Goal: Information Seeking & Learning: Understand process/instructions

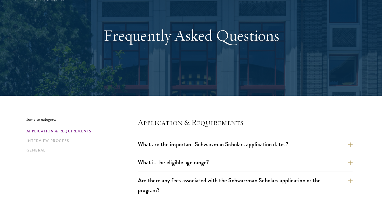
scroll to position [148, 0]
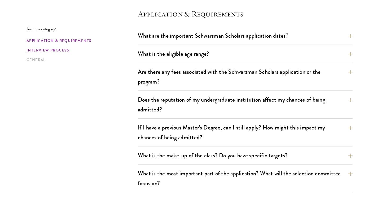
click at [56, 50] on link "Interview Process" at bounding box center [81, 50] width 108 height 6
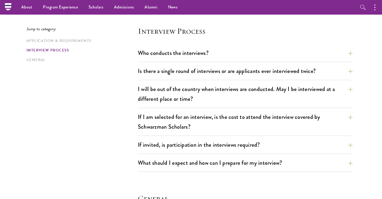
scroll to position [592, 0]
click at [158, 75] on button "Is there a single round of interviews or are applicants ever interviewed twice?" at bounding box center [249, 71] width 215 height 12
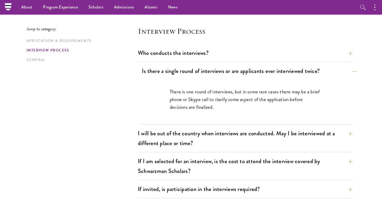
click at [167, 74] on button "Is there a single round of interviews or are applicants ever interviewed twice?" at bounding box center [249, 71] width 215 height 12
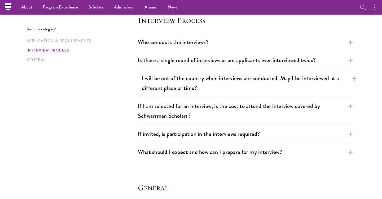
scroll to position [611, 0]
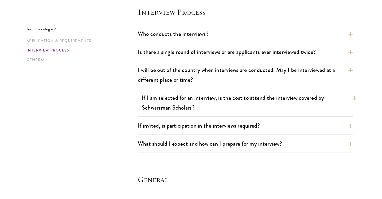
click at [174, 101] on button "If I am selected for an interview, is the cost to attend the interview covered …" at bounding box center [249, 103] width 215 height 22
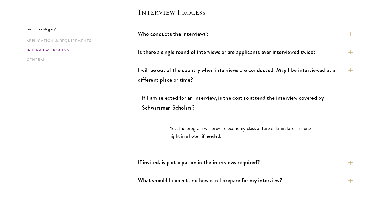
click at [174, 101] on button "If I am selected for an interview, is the cost to attend the interview covered …" at bounding box center [249, 103] width 215 height 22
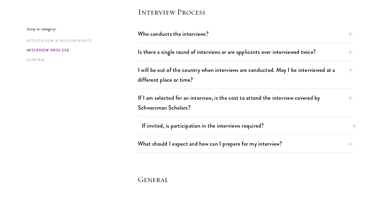
click at [171, 123] on button "If invited, is participation in the interviews required?" at bounding box center [249, 126] width 215 height 12
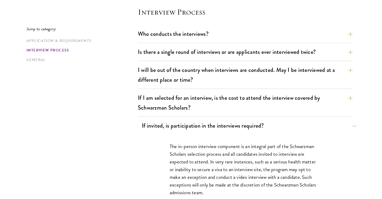
click at [171, 123] on button "If invited, is participation in the interviews required?" at bounding box center [249, 126] width 215 height 12
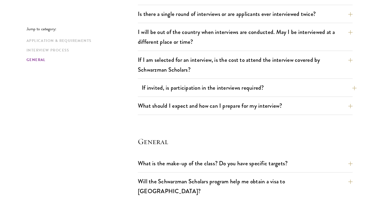
scroll to position [650, 0]
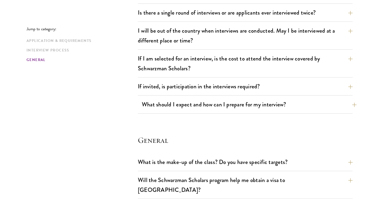
click at [188, 101] on button "What should I expect and how can I prepare for my interview?" at bounding box center [249, 104] width 215 height 12
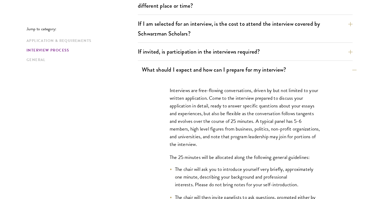
scroll to position [689, 0]
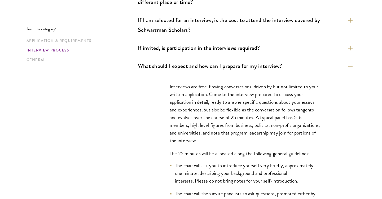
click at [188, 101] on p "Interviews are free-flowing conversations, driven by but not limited to your wr…" at bounding box center [245, 114] width 151 height 62
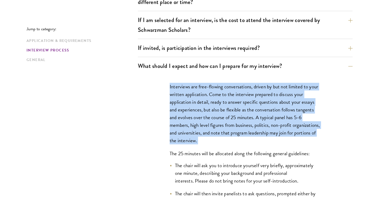
click at [198, 103] on p "Interviews are free-flowing conversations, driven by but not limited to your wr…" at bounding box center [245, 114] width 151 height 62
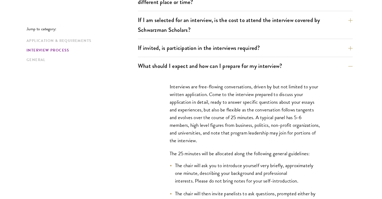
click at [198, 103] on p "Interviews are free-flowing conversations, driven by but not limited to your wr…" at bounding box center [245, 114] width 151 height 62
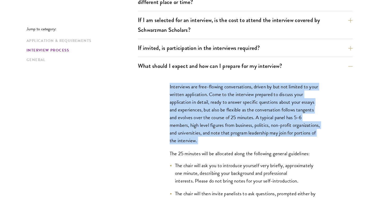
scroll to position [699, 0]
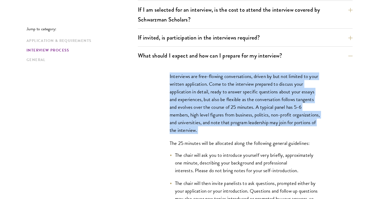
click at [198, 103] on p "Interviews are free-flowing conversations, driven by but not limited to your wr…" at bounding box center [245, 103] width 151 height 62
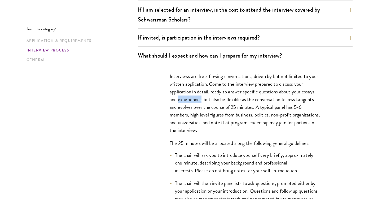
click at [198, 103] on p "Interviews are free-flowing conversations, driven by but not limited to your wr…" at bounding box center [245, 103] width 151 height 62
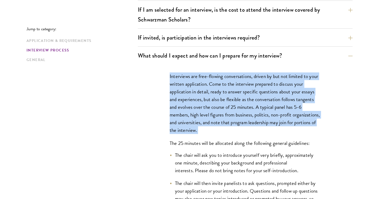
click at [195, 116] on p "Interviews are free-flowing conversations, driven by but not limited to your wr…" at bounding box center [245, 103] width 151 height 62
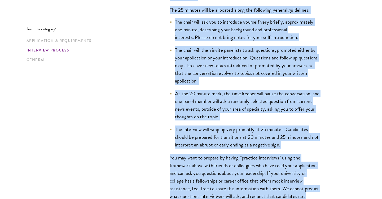
scroll to position [847, 0]
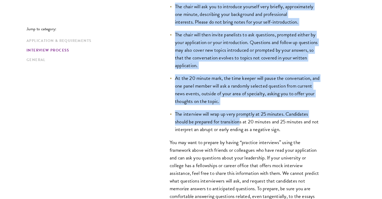
drag, startPoint x: 170, startPoint y: 43, endPoint x: 239, endPoint y: 120, distance: 102.9
click at [239, 120] on div "Interviews are free-flowing conversations, driven by but not limited to your wr…" at bounding box center [245, 80] width 183 height 328
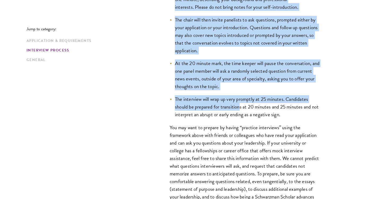
click at [233, 133] on p "You may want to prepare by having “practice interviews” using the framework abo…" at bounding box center [245, 170] width 151 height 93
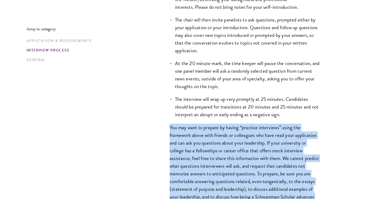
click at [233, 133] on p "You may want to prepare by having “practice interviews” using the framework abo…" at bounding box center [245, 170] width 151 height 93
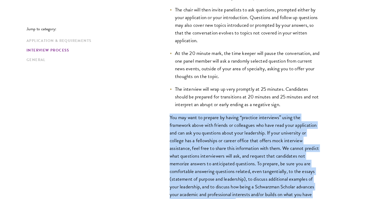
scroll to position [875, 0]
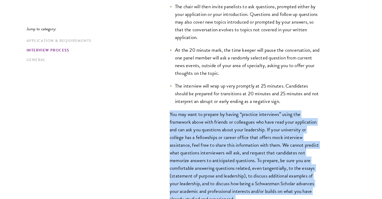
click at [233, 133] on p "You may want to prepare by having “practice interviews” using the framework abo…" at bounding box center [245, 156] width 151 height 93
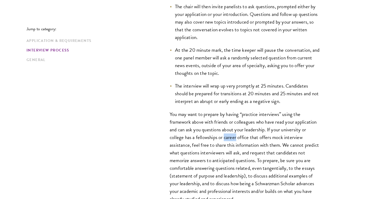
click at [233, 133] on p "You may want to prepare by having “practice interviews” using the framework abo…" at bounding box center [245, 156] width 151 height 93
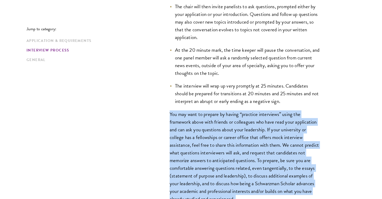
click at [233, 133] on p "You may want to prepare by having “practice interviews” using the framework abo…" at bounding box center [245, 156] width 151 height 93
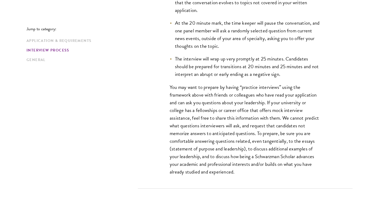
scroll to position [904, 0]
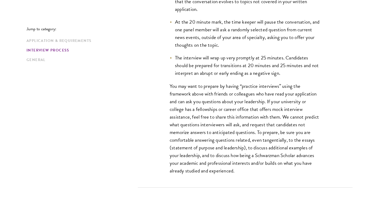
click at [258, 132] on p "You may want to prepare by having “practice interviews” using the framework abo…" at bounding box center [245, 128] width 151 height 93
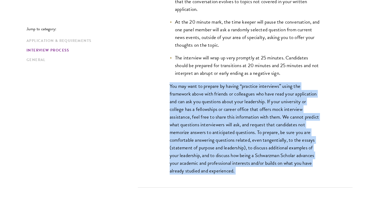
click at [258, 132] on p "You may want to prepare by having “practice interviews” using the framework abo…" at bounding box center [245, 128] width 151 height 93
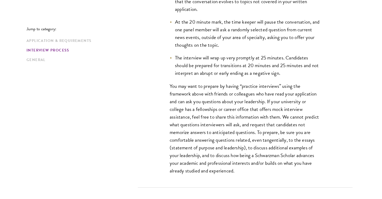
click at [258, 132] on p "You may want to prepare by having “practice interviews” using the framework abo…" at bounding box center [245, 128] width 151 height 93
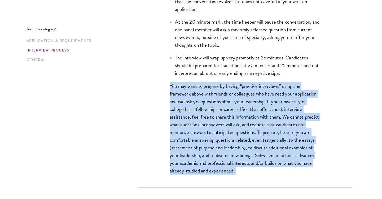
click at [258, 132] on p "You may want to prepare by having “practice interviews” using the framework abo…" at bounding box center [245, 128] width 151 height 93
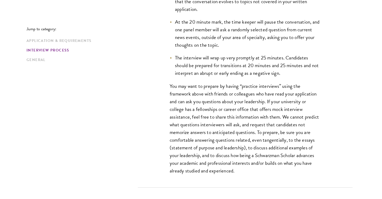
click at [258, 132] on p "You may want to prepare by having “practice interviews” using the framework abo…" at bounding box center [245, 128] width 151 height 93
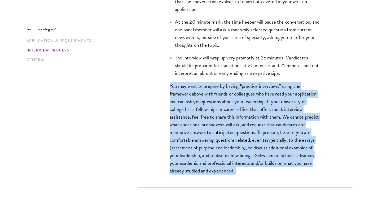
click at [258, 132] on p "You may want to prepare by having “practice interviews” using the framework abo…" at bounding box center [245, 128] width 151 height 93
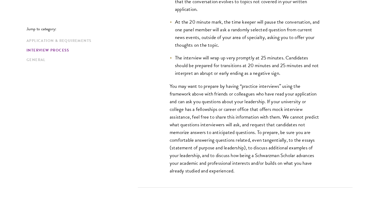
click at [258, 132] on p "You may want to prepare by having “practice interviews” using the framework abo…" at bounding box center [245, 128] width 151 height 93
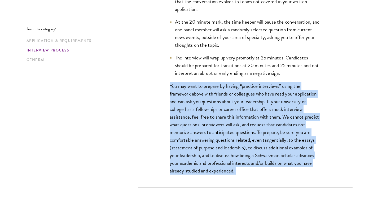
click at [254, 148] on p "You may want to prepare by having “practice interviews” using the framework abo…" at bounding box center [245, 128] width 151 height 93
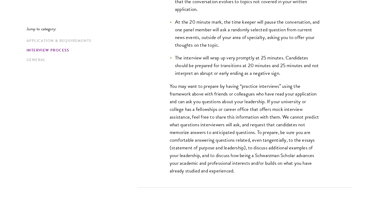
click at [254, 148] on p "You may want to prepare by having “practice interviews” using the framework abo…" at bounding box center [245, 128] width 151 height 93
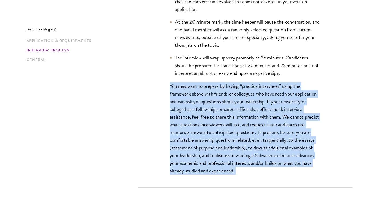
click at [254, 148] on p "You may want to prepare by having “practice interviews” using the framework abo…" at bounding box center [245, 128] width 151 height 93
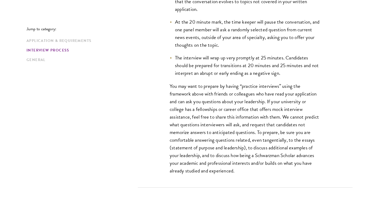
click at [254, 148] on p "You may want to prepare by having “practice interviews” using the framework abo…" at bounding box center [245, 128] width 151 height 93
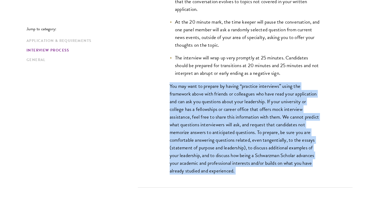
click at [254, 148] on p "You may want to prepare by having “practice interviews” using the framework abo…" at bounding box center [245, 128] width 151 height 93
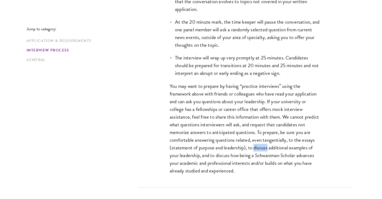
click at [254, 148] on p "You may want to prepare by having “practice interviews” using the framework abo…" at bounding box center [245, 128] width 151 height 93
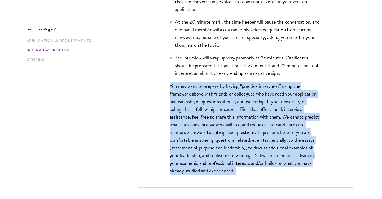
click at [254, 148] on p "You may want to prepare by having “practice interviews” using the framework abo…" at bounding box center [245, 128] width 151 height 93
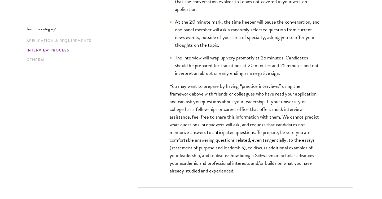
click at [254, 148] on p "You may want to prepare by having “practice interviews” using the framework abo…" at bounding box center [245, 128] width 151 height 93
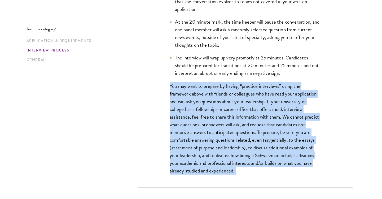
click at [254, 148] on p "You may want to prepare by having “practice interviews” using the framework abo…" at bounding box center [245, 128] width 151 height 93
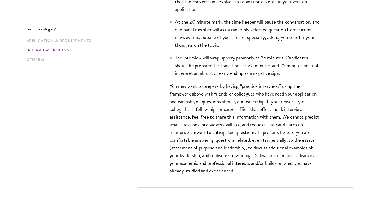
click at [254, 148] on p "You may want to prepare by having “practice interviews” using the framework abo…" at bounding box center [245, 128] width 151 height 93
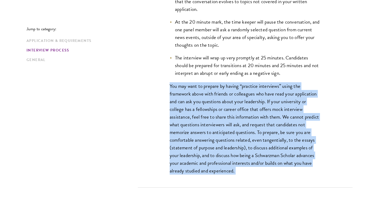
click at [253, 158] on p "You may want to prepare by having “practice interviews” using the framework abo…" at bounding box center [245, 128] width 151 height 93
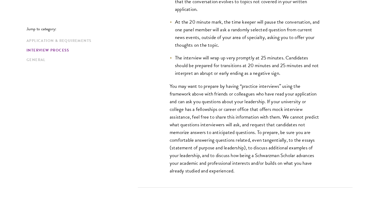
click at [253, 158] on p "You may want to prepare by having “practice interviews” using the framework abo…" at bounding box center [245, 128] width 151 height 93
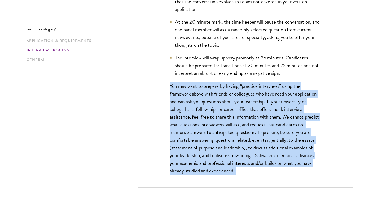
click at [252, 164] on p "You may want to prepare by having “practice interviews” using the framework abo…" at bounding box center [245, 128] width 151 height 93
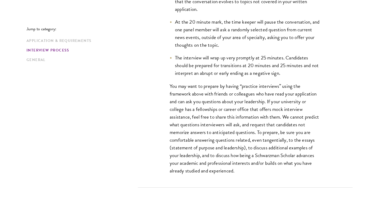
click at [252, 164] on p "You may want to prepare by having “practice interviews” using the framework abo…" at bounding box center [245, 128] width 151 height 93
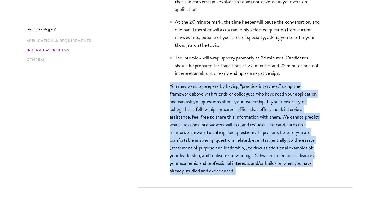
click at [262, 155] on p "You may want to prepare by having “practice interviews” using the framework abo…" at bounding box center [245, 128] width 151 height 93
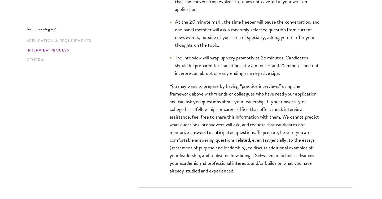
click at [262, 155] on p "You may want to prepare by having “practice interviews” using the framework abo…" at bounding box center [245, 128] width 151 height 93
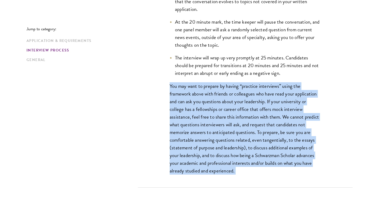
click at [248, 185] on div "Interviews are free-flowing conversations, driven by but not limited to your wr…" at bounding box center [245, 24] width 183 height 328
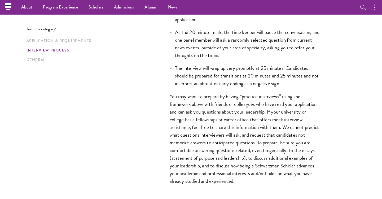
scroll to position [901, 0]
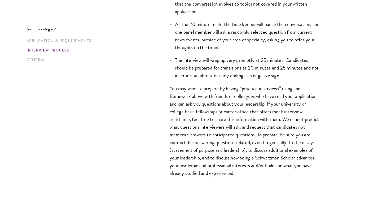
click at [240, 130] on p "You may want to prepare by having “practice interviews” using the framework abo…" at bounding box center [245, 131] width 151 height 93
click at [240, 129] on p "You may want to prepare by having “practice interviews” using the framework abo…" at bounding box center [245, 131] width 151 height 93
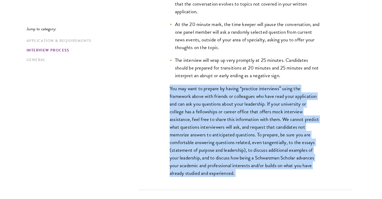
click at [240, 129] on p "You may want to prepare by having “practice interviews” using the framework abo…" at bounding box center [245, 131] width 151 height 93
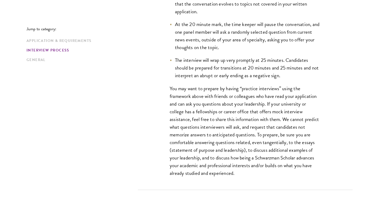
click at [240, 129] on p "You may want to prepare by having “practice interviews” using the framework abo…" at bounding box center [245, 131] width 151 height 93
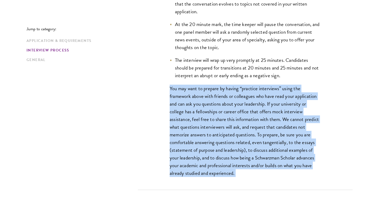
click at [228, 160] on p "You may want to prepare by having “practice interviews” using the framework abo…" at bounding box center [245, 131] width 151 height 93
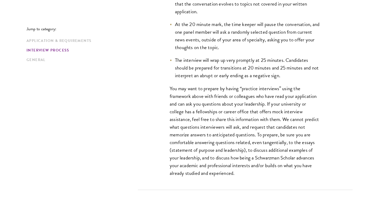
click at [228, 160] on p "You may want to prepare by having “practice interviews” using the framework abo…" at bounding box center [245, 131] width 151 height 93
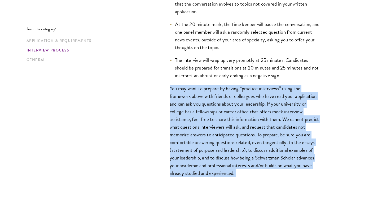
click at [231, 172] on p "You may want to prepare by having “practice interviews” using the framework abo…" at bounding box center [245, 131] width 151 height 93
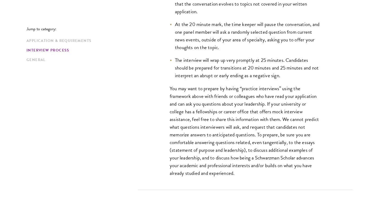
click at [231, 172] on p "You may want to prepare by having “practice interviews” using the framework abo…" at bounding box center [245, 131] width 151 height 93
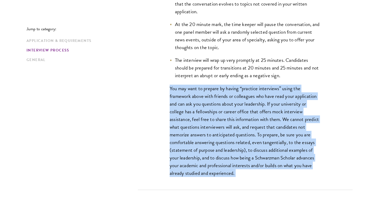
click at [248, 174] on p "You may want to prepare by having “practice interviews” using the framework abo…" at bounding box center [245, 131] width 151 height 93
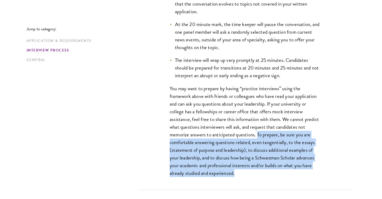
drag, startPoint x: 258, startPoint y: 134, endPoint x: 242, endPoint y: 176, distance: 45.6
click at [242, 176] on p "You may want to prepare by having “practice interviews” using the framework abo…" at bounding box center [245, 131] width 151 height 93
copy p "To prepare, be sure you are comfortable answering questions related, even tange…"
click at [242, 137] on p "You may want to prepare by having “practice interviews” using the framework abo…" at bounding box center [245, 131] width 151 height 93
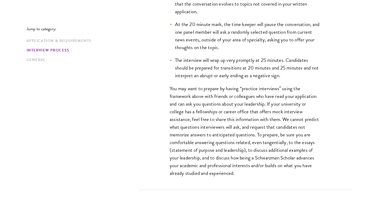
click at [232, 79] on div "Interviews are free-flowing conversations, driven by but not limited to your wr…" at bounding box center [245, 26] width 183 height 328
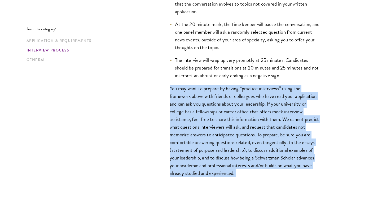
click at [216, 129] on p "You may want to prepare by having “practice interviews” using the framework abo…" at bounding box center [245, 131] width 151 height 93
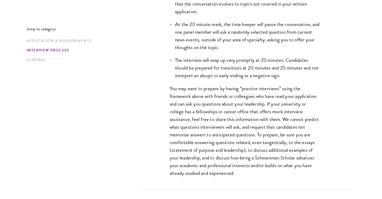
click at [216, 129] on p "You may want to prepare by having “practice interviews” using the framework abo…" at bounding box center [245, 131] width 151 height 93
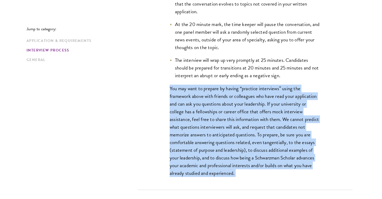
click at [217, 163] on p "You may want to prepare by having “practice interviews” using the framework abo…" at bounding box center [245, 131] width 151 height 93
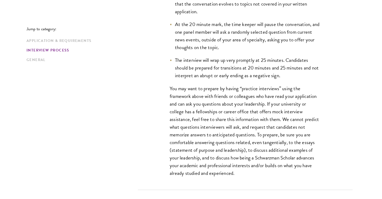
click at [217, 163] on p "You may want to prepare by having “practice interviews” using the framework abo…" at bounding box center [245, 131] width 151 height 93
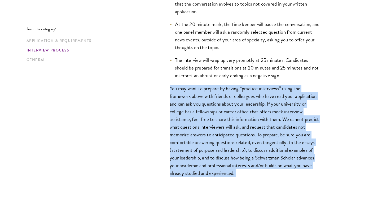
click at [217, 163] on p "You may want to prepare by having “practice interviews” using the framework abo…" at bounding box center [245, 131] width 151 height 93
click at [225, 163] on p "You may want to prepare by having “practice interviews” using the framework abo…" at bounding box center [245, 131] width 151 height 93
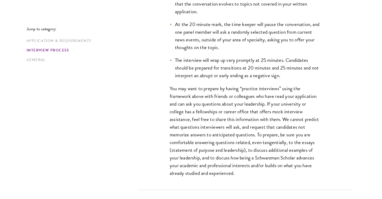
click at [225, 163] on p "You may want to prepare by having “practice interviews” using the framework abo…" at bounding box center [245, 131] width 151 height 93
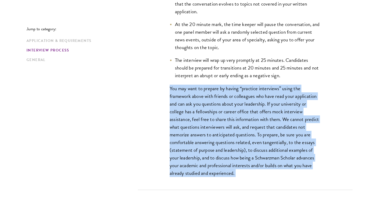
click at [225, 171] on p "You may want to prepare by having “practice interviews” using the framework abo…" at bounding box center [245, 131] width 151 height 93
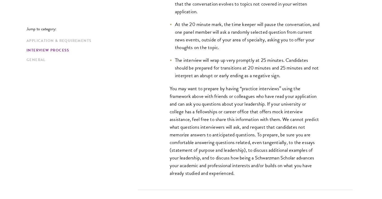
click at [251, 119] on p "You may want to prepare by having “practice interviews” using the framework abo…" at bounding box center [245, 131] width 151 height 93
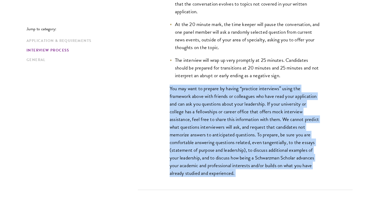
click at [251, 119] on p "You may want to prepare by having “practice interviews” using the framework abo…" at bounding box center [245, 131] width 151 height 93
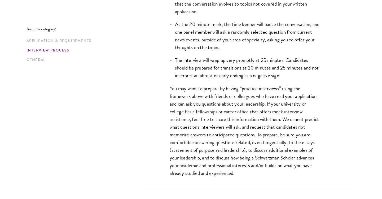
click at [251, 119] on p "You may want to prepare by having “practice interviews” using the framework abo…" at bounding box center [245, 131] width 151 height 93
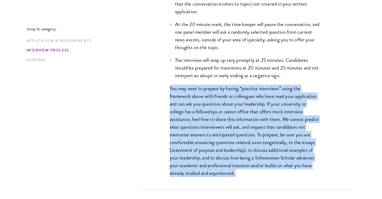
click at [242, 144] on p "You may want to prepare by having “practice interviews” using the framework abo…" at bounding box center [245, 131] width 151 height 93
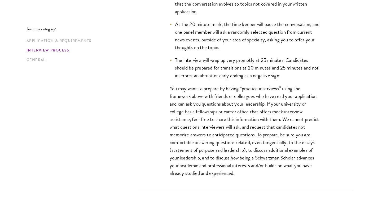
click at [242, 144] on p "You may want to prepare by having “practice interviews” using the framework abo…" at bounding box center [245, 131] width 151 height 93
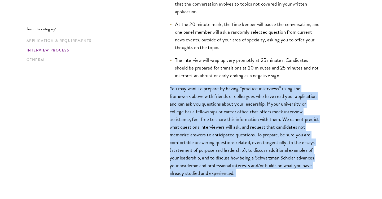
click at [237, 170] on p "You may want to prepare by having “practice interviews” using the framework abo…" at bounding box center [245, 131] width 151 height 93
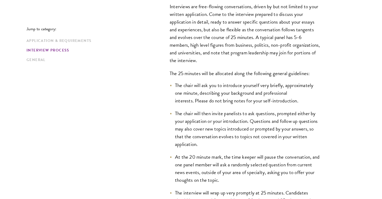
scroll to position [769, 0]
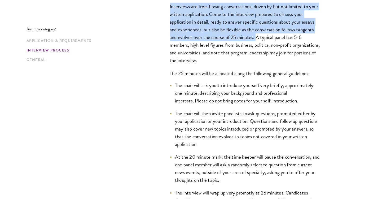
drag, startPoint x: 169, startPoint y: 6, endPoint x: 256, endPoint y: 39, distance: 93.4
click at [256, 39] on div "Interviews are free-flowing conversations, driven by but not limited to your wr…" at bounding box center [245, 159] width 183 height 328
copy p "Interviews are free-flowing conversations, driven by but not limited to your wr…"
click at [267, 75] on p "The 25 minutes will be allocated along the following general guidelines:" at bounding box center [245, 73] width 151 height 8
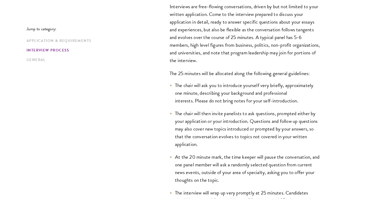
scroll to position [775, 0]
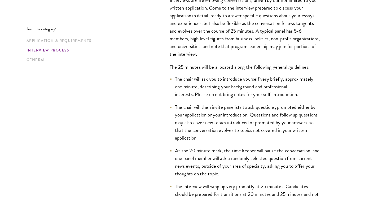
click at [277, 63] on p "The 25 minutes will be allocated along the following general guidelines:" at bounding box center [245, 67] width 151 height 8
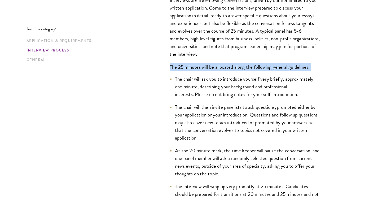
click at [273, 72] on div "Interviews are free-flowing conversations, driven by but not limited to your wr…" at bounding box center [245, 152] width 183 height 328
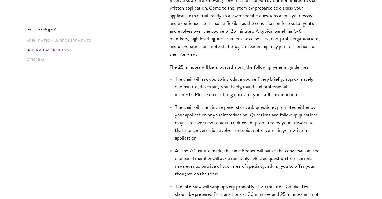
click at [273, 72] on div "Interviews are free-flowing conversations, driven by but not limited to your wr…" at bounding box center [245, 152] width 183 height 328
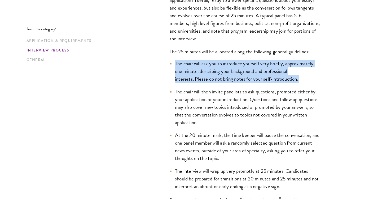
click at [273, 72] on li "The chair will ask you to introduce yourself very briefly, approximately one mi…" at bounding box center [245, 71] width 151 height 23
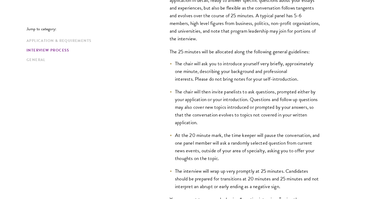
click at [273, 72] on li "The chair will ask you to introduce yourself very briefly, approximately one mi…" at bounding box center [245, 71] width 151 height 23
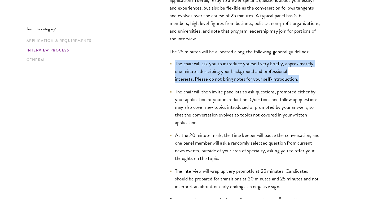
scroll to position [801, 0]
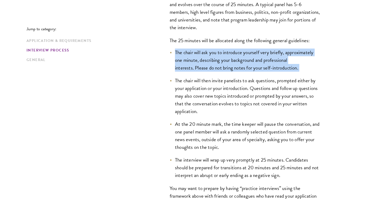
click at [273, 72] on ul "The chair will ask you to introduce yourself very briefly, approximately one mi…" at bounding box center [245, 114] width 151 height 131
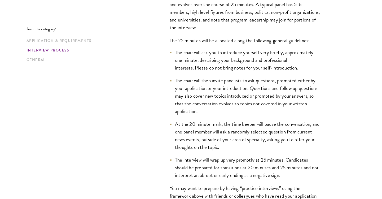
click at [273, 72] on ul "The chair will ask you to introduce yourself very briefly, approximately one mi…" at bounding box center [245, 114] width 151 height 131
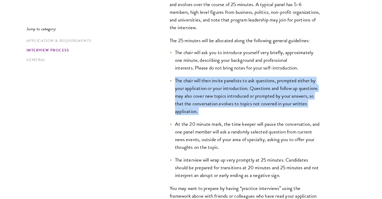
click at [284, 57] on li "The chair will ask you to introduce yourself very briefly, approximately one mi…" at bounding box center [245, 60] width 151 height 23
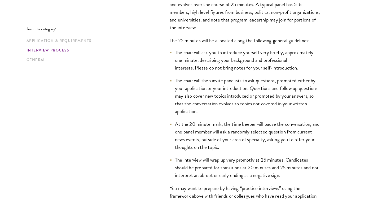
click at [284, 57] on li "The chair will ask you to introduce yourself very briefly, approximately one mi…" at bounding box center [245, 60] width 151 height 23
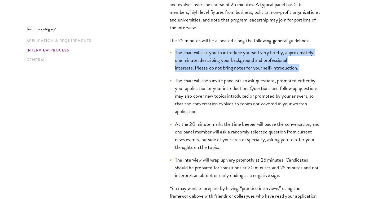
scroll to position [816, 0]
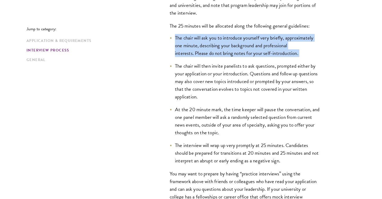
click at [284, 57] on ul "The chair will ask you to introduce yourself very briefly, approximately one mi…" at bounding box center [245, 99] width 151 height 131
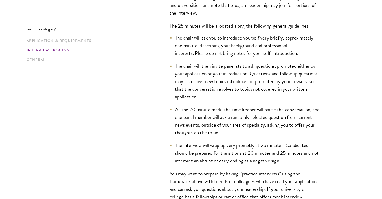
click at [284, 57] on ul "The chair will ask you to introduce yourself very briefly, approximately one mi…" at bounding box center [245, 99] width 151 height 131
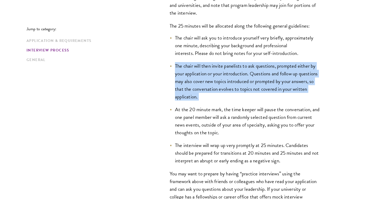
click at [280, 64] on li "The chair will then invite panelists to ask questions, prompted either by your …" at bounding box center [245, 81] width 151 height 38
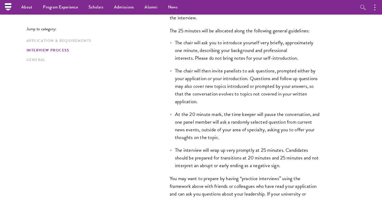
scroll to position [811, 0]
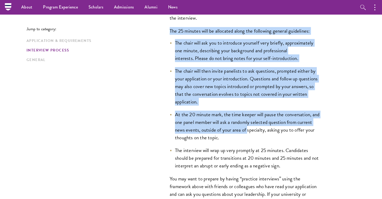
drag, startPoint x: 170, startPoint y: 29, endPoint x: 248, endPoint y: 128, distance: 126.8
click at [248, 128] on div "Interviews are free-flowing conversations, driven by but not limited to your wr…" at bounding box center [245, 116] width 183 height 328
click at [271, 85] on li "The chair will then invite panelists to ask questions, prompted either by your …" at bounding box center [245, 86] width 151 height 38
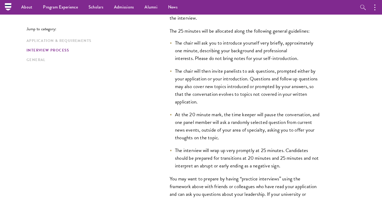
click at [238, 30] on p "The 25 minutes will be allocated along the following general guidelines:" at bounding box center [245, 31] width 151 height 8
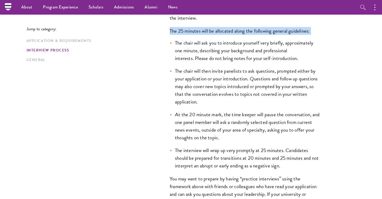
click at [238, 30] on p "The 25 minutes will be allocated along the following general guidelines:" at bounding box center [245, 31] width 151 height 8
copy div "The 25 minutes will be allocated along the following general guidelines:"
click at [216, 84] on li "The chair will then invite panelists to ask questions, prompted either by your …" at bounding box center [245, 86] width 151 height 38
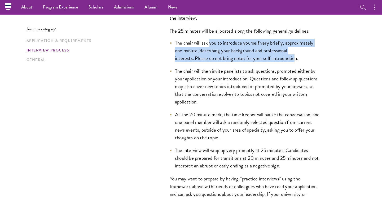
drag, startPoint x: 296, startPoint y: 58, endPoint x: 209, endPoint y: 46, distance: 87.8
click at [209, 46] on li "The chair will ask you to introduce yourself very briefly, approximately one mi…" at bounding box center [245, 50] width 151 height 23
click at [264, 55] on li "The chair will ask you to introduce yourself very briefly, approximately one mi…" at bounding box center [245, 50] width 151 height 23
drag, startPoint x: 304, startPoint y: 59, endPoint x: 174, endPoint y: 45, distance: 130.7
click at [174, 45] on li "The chair will ask you to introduce yourself very briefly, approximately one mi…" at bounding box center [245, 50] width 151 height 23
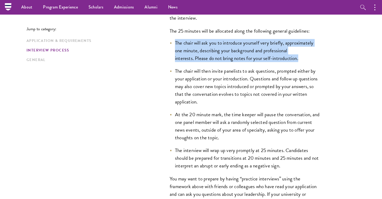
copy li "The chair will ask you to introduce yourself very briefly, approximately one mi…"
click at [256, 71] on li "The chair will then invite panelists to ask questions, prompted either by your …" at bounding box center [245, 86] width 151 height 38
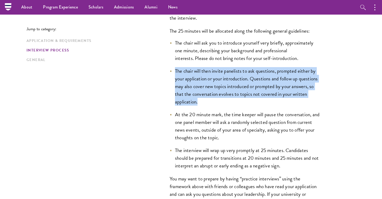
drag, startPoint x: 203, startPoint y: 102, endPoint x: 176, endPoint y: 71, distance: 41.4
click at [176, 71] on li "The chair will then invite panelists to ask questions, prompted either by your …" at bounding box center [245, 86] width 151 height 38
copy li "The chair will then invite panelists to ask questions, prompted either by your …"
click at [306, 57] on li "The chair will ask you to introduce yourself very briefly, approximately one mi…" at bounding box center [245, 50] width 151 height 23
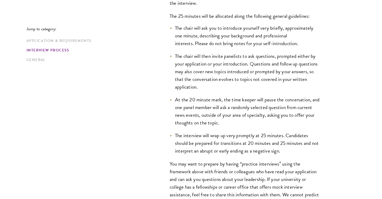
scroll to position [834, 0]
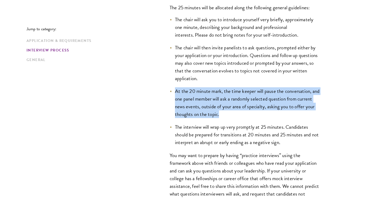
drag, startPoint x: 223, startPoint y: 116, endPoint x: 172, endPoint y: 89, distance: 58.5
click at [172, 89] on li "At the 20 minute mark, the time keeper will pause the conversation, and one pan…" at bounding box center [245, 102] width 151 height 31
copy li "At the 20 minute mark, the time keeper will pause the conversation, and one pan…"
click at [193, 94] on li "At the 20 minute mark, the time keeper will pause the conversation, and one pan…" at bounding box center [245, 102] width 151 height 31
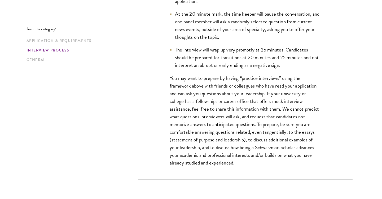
scroll to position [912, 0]
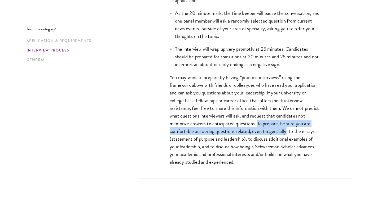
drag, startPoint x: 258, startPoint y: 123, endPoint x: 286, endPoint y: 131, distance: 29.4
click at [286, 131] on p "You may want to prepare by having “practice interviews” using the framework abo…" at bounding box center [245, 119] width 151 height 93
copy p "To prepare, be sure you are comfortable answering questions related, even tange…"
click at [273, 83] on p "You may want to prepare by having “practice interviews” using the framework abo…" at bounding box center [245, 119] width 151 height 93
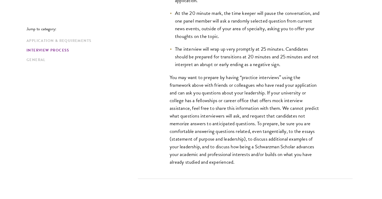
click at [273, 83] on p "You may want to prepare by having “practice interviews” using the framework abo…" at bounding box center [245, 119] width 151 height 93
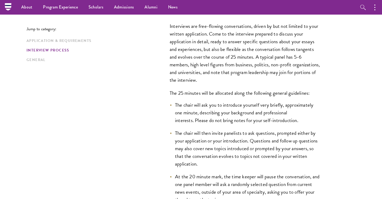
click at [273, 83] on p "Interviews are free-flowing conversations, driven by but not limited to your wr…" at bounding box center [245, 53] width 151 height 62
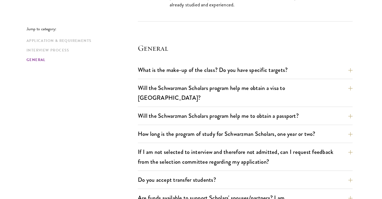
scroll to position [1070, 0]
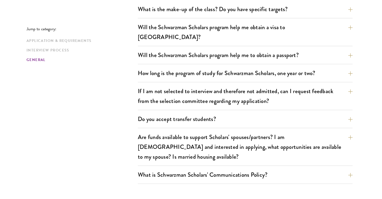
scroll to position [803, 0]
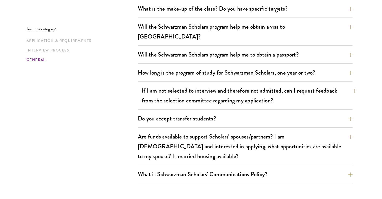
click at [176, 85] on button "If I am not selected to interview and therefore not admitted, can I request fee…" at bounding box center [249, 96] width 215 height 22
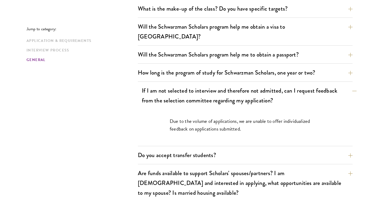
click at [176, 85] on button "If I am not selected to interview and therefore not admitted, can I request fee…" at bounding box center [249, 96] width 215 height 22
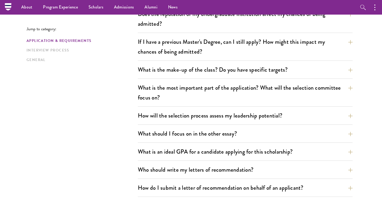
scroll to position [235, 0]
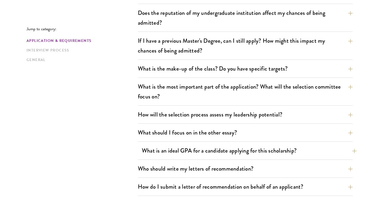
click at [161, 151] on button "What is an ideal GPA for a candidate applying for this scholarship?" at bounding box center [249, 150] width 215 height 12
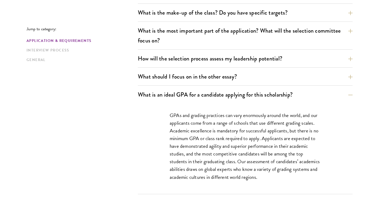
scroll to position [292, 0]
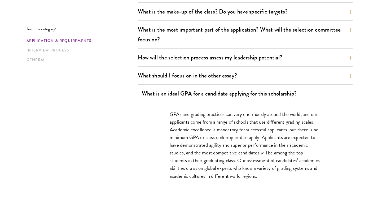
click at [196, 98] on button "What is an ideal GPA for a candidate applying for this scholarship?" at bounding box center [249, 93] width 215 height 12
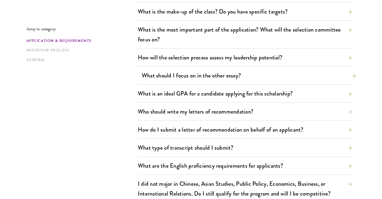
click at [212, 75] on button "What should I focus on in the other essay?" at bounding box center [249, 75] width 215 height 12
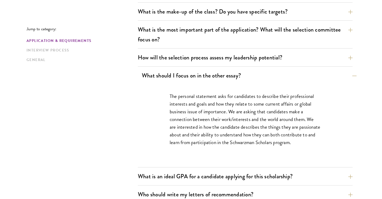
click at [212, 75] on button "What should I focus on in the other essay?" at bounding box center [249, 75] width 215 height 12
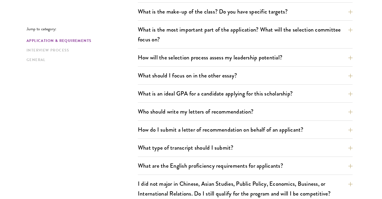
click at [229, 50] on div "What are the important Schwarzman Scholars application dates? Applicants who ho…" at bounding box center [245, 95] width 215 height 418
click at [226, 56] on button "How will the selection process assess my leadership potential?" at bounding box center [249, 57] width 215 height 12
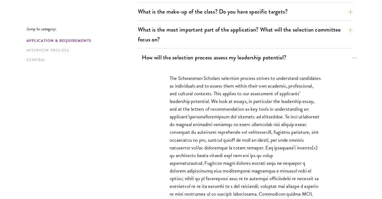
click at [226, 56] on button "How will the selection process assess my leadership potential?" at bounding box center [249, 57] width 215 height 12
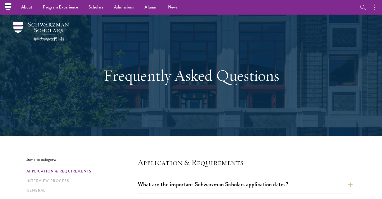
scroll to position [0, 0]
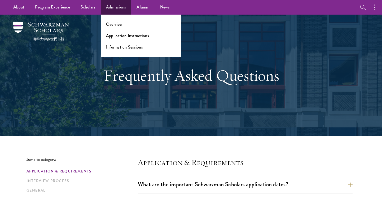
click at [107, 7] on link "Admissions" at bounding box center [116, 7] width 31 height 15
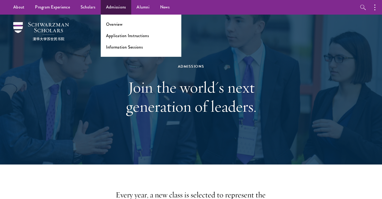
click at [123, 39] on ul "Overview Application Instructions Information Sessions" at bounding box center [141, 36] width 81 height 42
click at [129, 37] on link "Application Instructions" at bounding box center [127, 36] width 43 height 6
click at [119, 8] on link "Admissions" at bounding box center [116, 7] width 31 height 15
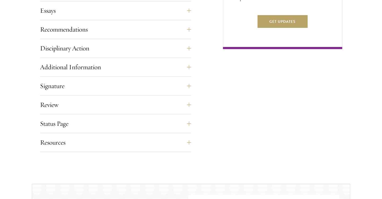
scroll to position [380, 0]
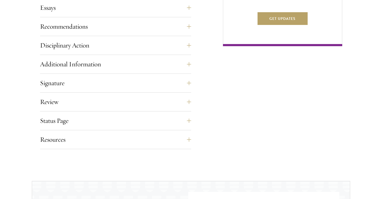
click at [84, 147] on div "Resources Eligibility Requirements Application FAQ Technical Support: apptech@s…" at bounding box center [115, 141] width 151 height 16
click at [88, 142] on button "Resources" at bounding box center [119, 139] width 151 height 13
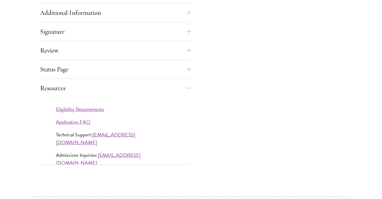
scroll to position [431, 0]
click at [84, 121] on link "Application FAQ" at bounding box center [73, 122] width 35 height 8
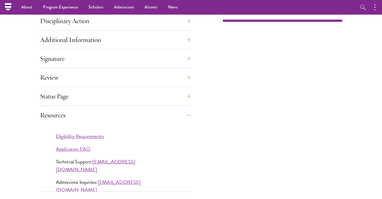
scroll to position [400, 0]
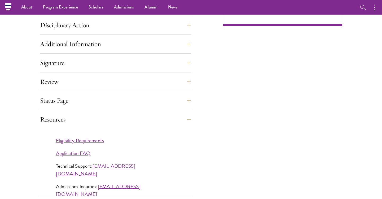
click at [59, 93] on div "Application Home Page The online application form must be completed in English.…" at bounding box center [115, 13] width 151 height 365
click at [60, 97] on button "Status Page" at bounding box center [119, 100] width 151 height 13
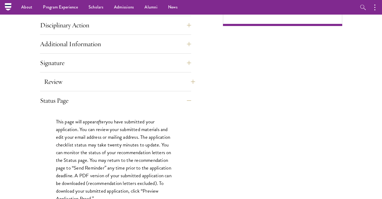
click at [66, 85] on button "Review" at bounding box center [119, 81] width 151 height 13
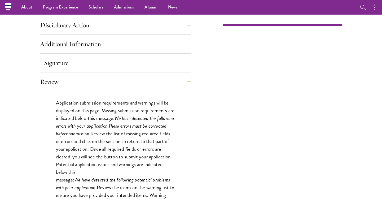
click at [82, 64] on button "Signature" at bounding box center [119, 62] width 151 height 13
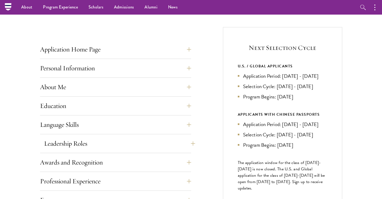
scroll to position [123, 0]
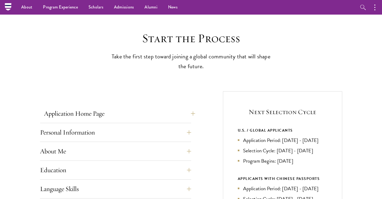
click at [71, 113] on button "Application Home Page" at bounding box center [119, 113] width 151 height 13
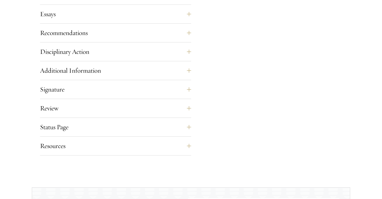
scroll to position [736, 0]
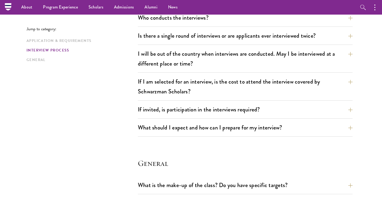
scroll to position [627, 0]
click at [192, 56] on button "I will be out of the country when interviews are conducted. May I be interviewe…" at bounding box center [249, 59] width 215 height 22
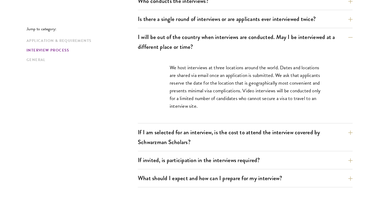
scroll to position [646, 0]
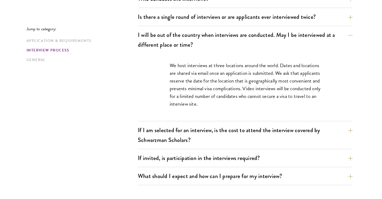
click at [186, 73] on p "We host interviews at three locations around the world. Dates and locations are…" at bounding box center [245, 85] width 151 height 46
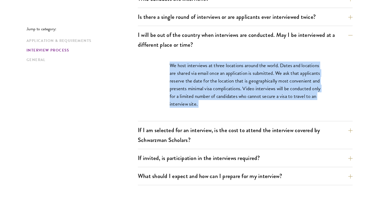
click at [183, 81] on p "We host interviews at three locations around the world. Dates and locations are…" at bounding box center [245, 85] width 151 height 46
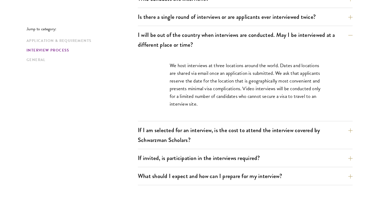
click at [183, 81] on p "We host interviews at three locations around the world. Dates and locations are…" at bounding box center [245, 85] width 151 height 46
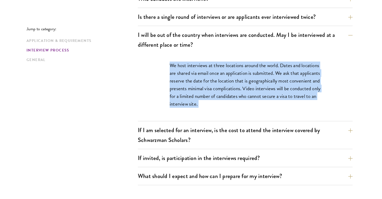
click at [183, 81] on p "We host interviews at three locations around the world. Dates and locations are…" at bounding box center [245, 85] width 151 height 46
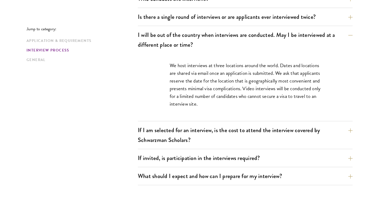
click at [183, 81] on p "We host interviews at three locations around the world. Dates and locations are…" at bounding box center [245, 85] width 151 height 46
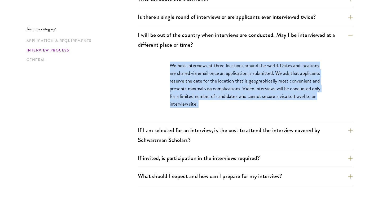
click at [183, 81] on p "We host interviews at three locations around the world. Dates and locations are…" at bounding box center [245, 85] width 151 height 46
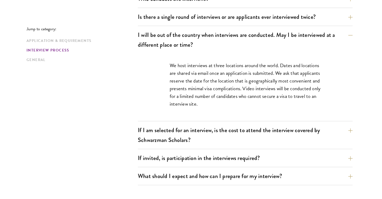
click at [183, 81] on p "We host interviews at three locations around the world. Dates and locations are…" at bounding box center [245, 85] width 151 height 46
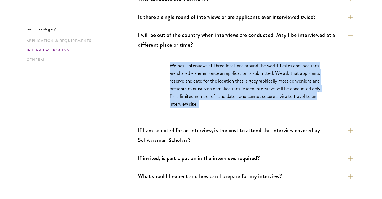
click at [182, 90] on p "We host interviews at three locations around the world. Dates and locations are…" at bounding box center [245, 85] width 151 height 46
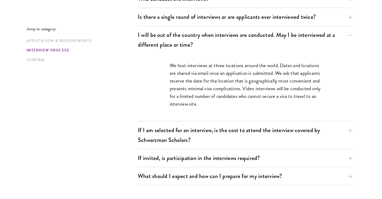
click at [182, 90] on p "We host interviews at three locations around the world. Dates and locations are…" at bounding box center [245, 85] width 151 height 46
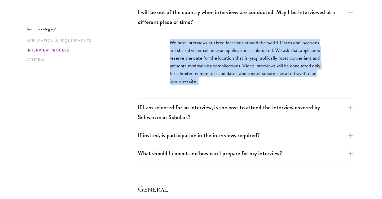
click at [190, 77] on p "We host interviews at three locations around the world. Dates and locations are…" at bounding box center [245, 62] width 151 height 46
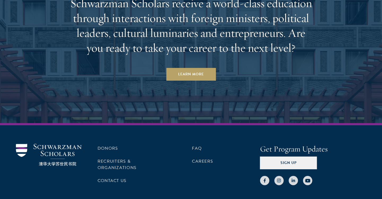
scroll to position [1476, 0]
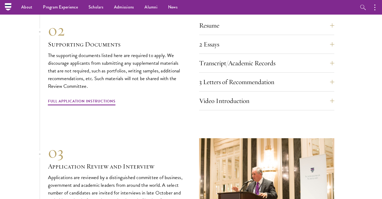
scroll to position [1621, 0]
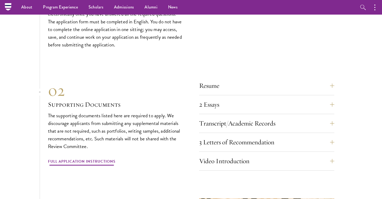
click at [96, 158] on link "Full Application Instructions" at bounding box center [82, 162] width 68 height 8
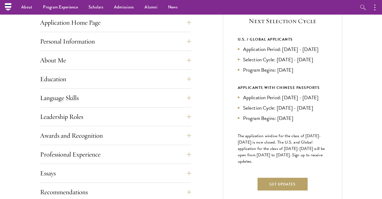
scroll to position [204, 0]
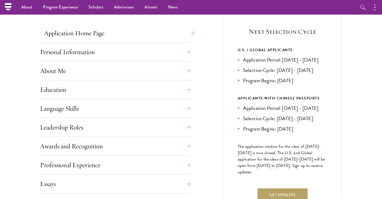
click at [153, 36] on button "Application Home Page" at bounding box center [119, 33] width 151 height 13
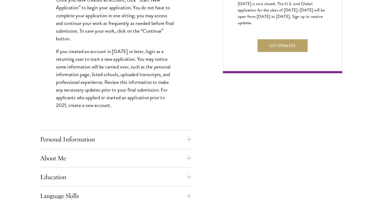
scroll to position [355, 0]
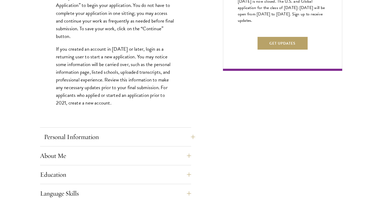
click at [120, 140] on button "Personal Information" at bounding box center [119, 136] width 151 height 13
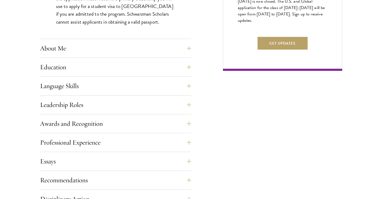
scroll to position [359, 0]
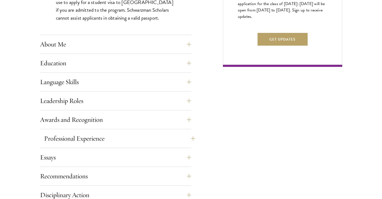
click at [120, 140] on button "Professional Experience" at bounding box center [119, 138] width 151 height 13
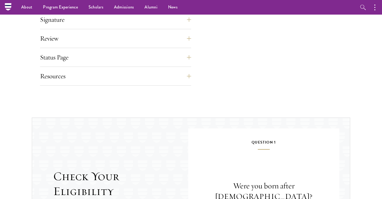
scroll to position [590, 0]
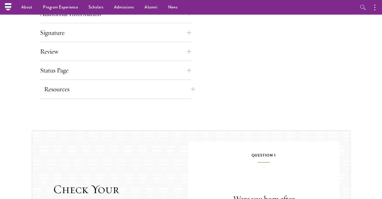
click at [138, 88] on button "Resources" at bounding box center [119, 89] width 151 height 13
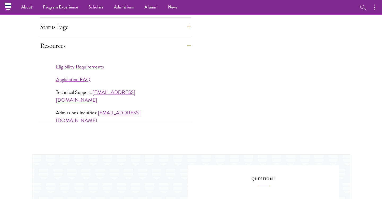
scroll to position [466, 0]
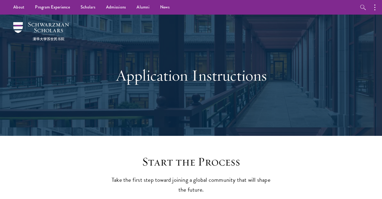
scroll to position [0, 0]
